Goal: Complete application form

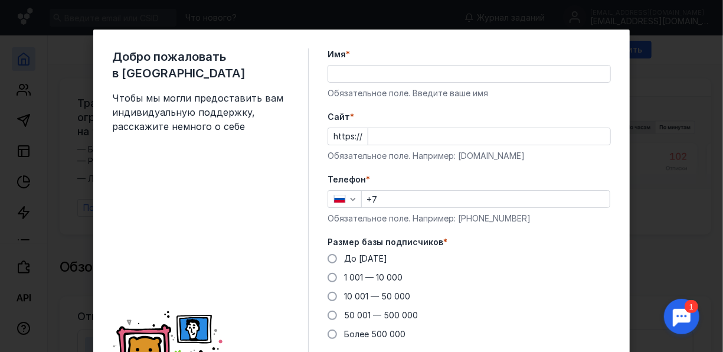
click at [671, 167] on div "Добро пожаловать в Sendsay Чтобы мы могли предоставить вам индивидуальную подде…" at bounding box center [361, 176] width 723 height 352
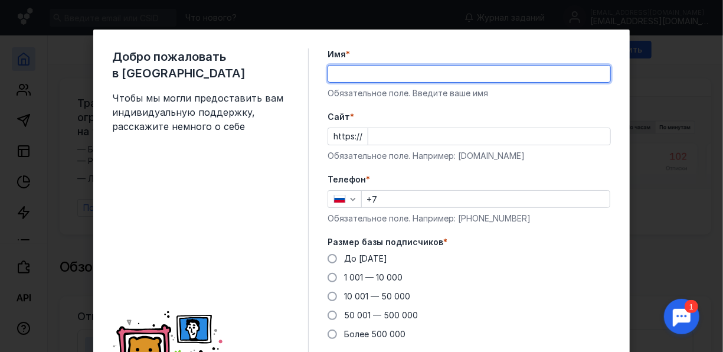
click at [355, 70] on input "Имя *" at bounding box center [469, 74] width 282 height 17
type input "[PERSON_NAME]"
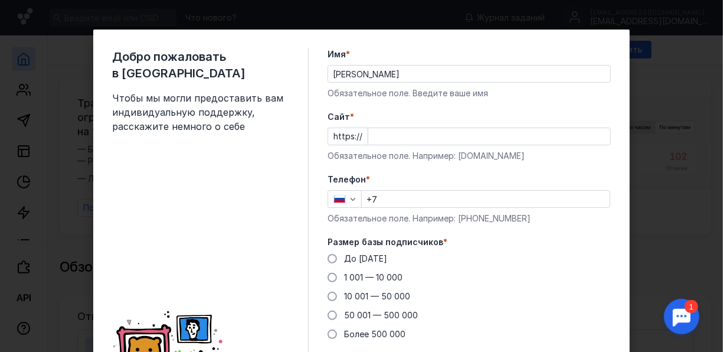
click at [314, 154] on div "Добро пожаловать в Sendsay Чтобы мы могли предоставить вам индивидуальную подде…" at bounding box center [361, 226] width 537 height 393
click at [393, 135] on input "Cайт *" at bounding box center [490, 136] width 242 height 17
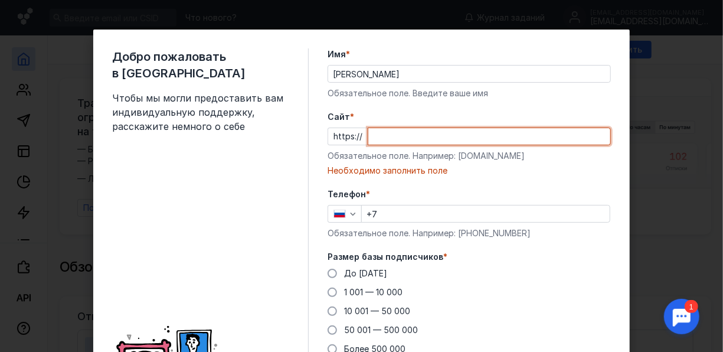
click at [433, 137] on input "Cайт *" at bounding box center [490, 136] width 242 height 17
paste input "[DOMAIN_NAME][URL]"
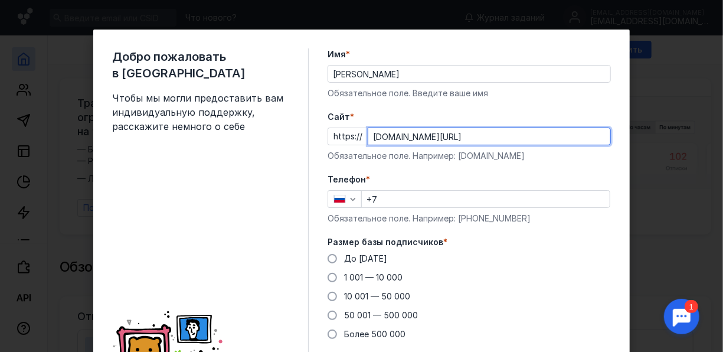
type input "[DOMAIN_NAME][URL]"
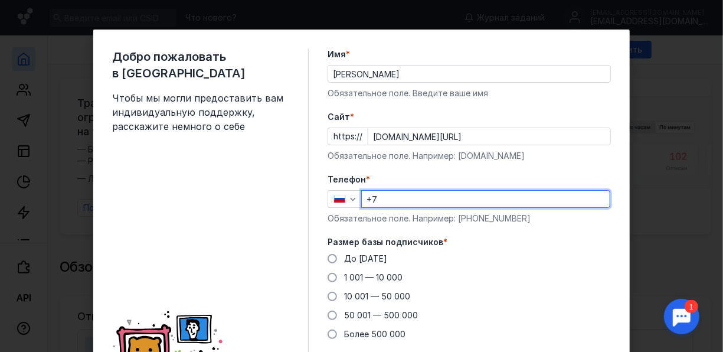
click at [384, 200] on input "+7" at bounding box center [486, 199] width 248 height 17
type input "[PHONE_NUMBER]"
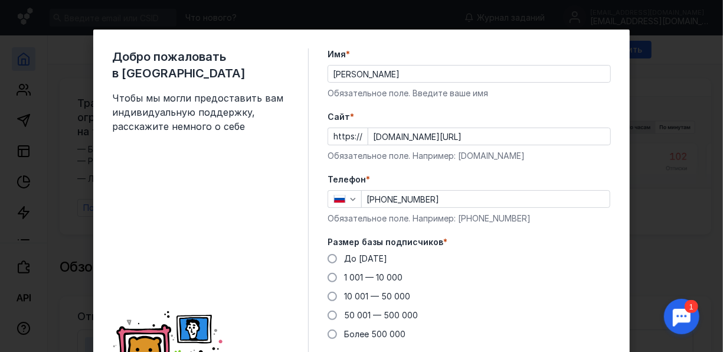
click at [464, 261] on div "До [DATE] 1 001 — 10 000 10 001 — 50 000 50 001 — 500 000 Более 500 000" at bounding box center [469, 296] width 283 height 87
click at [328, 257] on span at bounding box center [332, 258] width 9 height 9
click at [0, 0] on input "До [DATE]" at bounding box center [0, 0] width 0 height 0
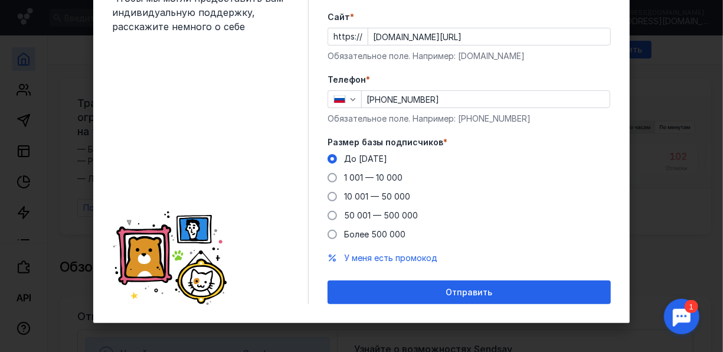
scroll to position [100, 0]
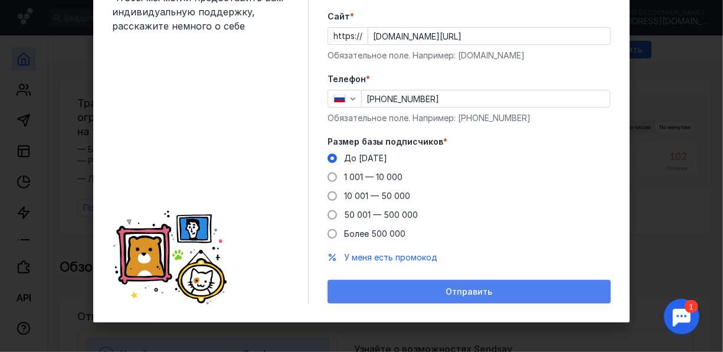
click at [477, 295] on span "Отправить" at bounding box center [469, 292] width 47 height 10
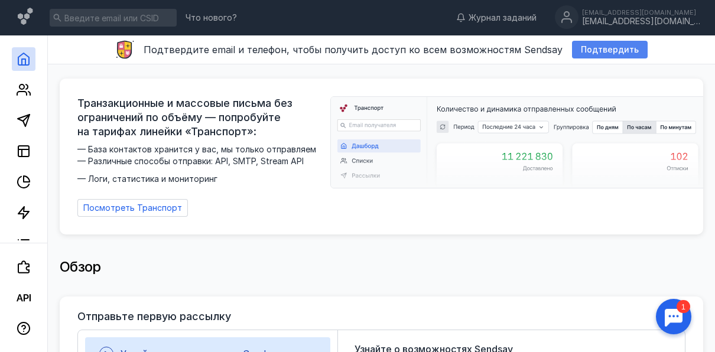
click at [622, 52] on span "Подтвердить" at bounding box center [610, 50] width 58 height 10
